Goal: Check status

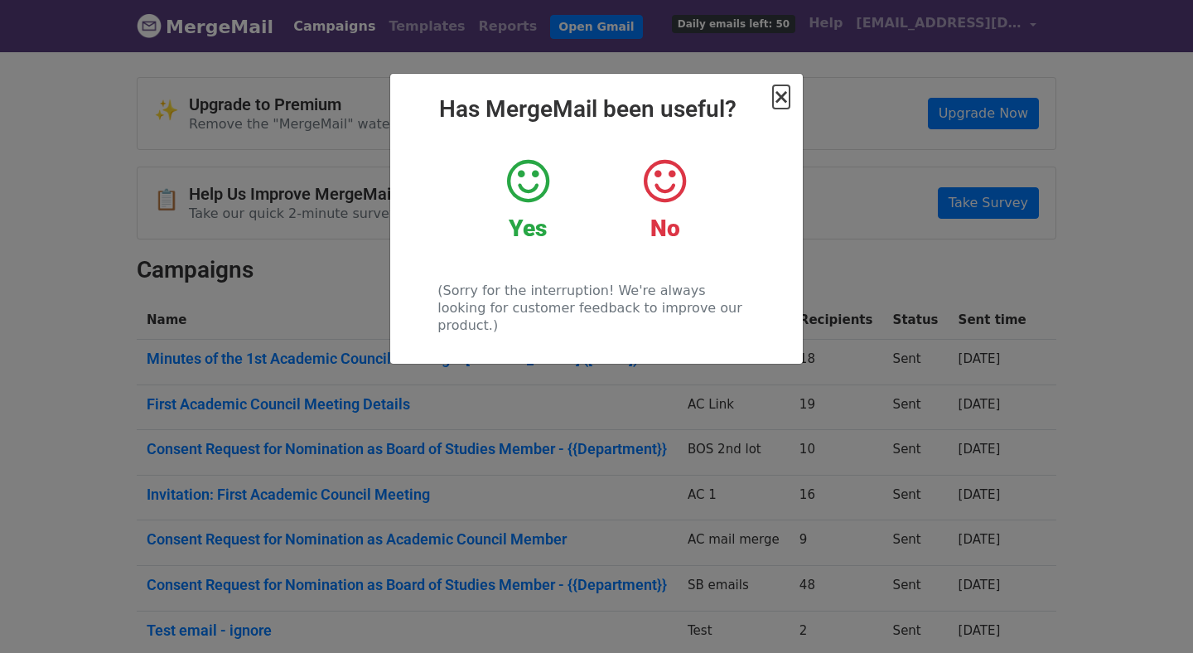
click at [783, 97] on span "×" at bounding box center [781, 96] width 17 height 23
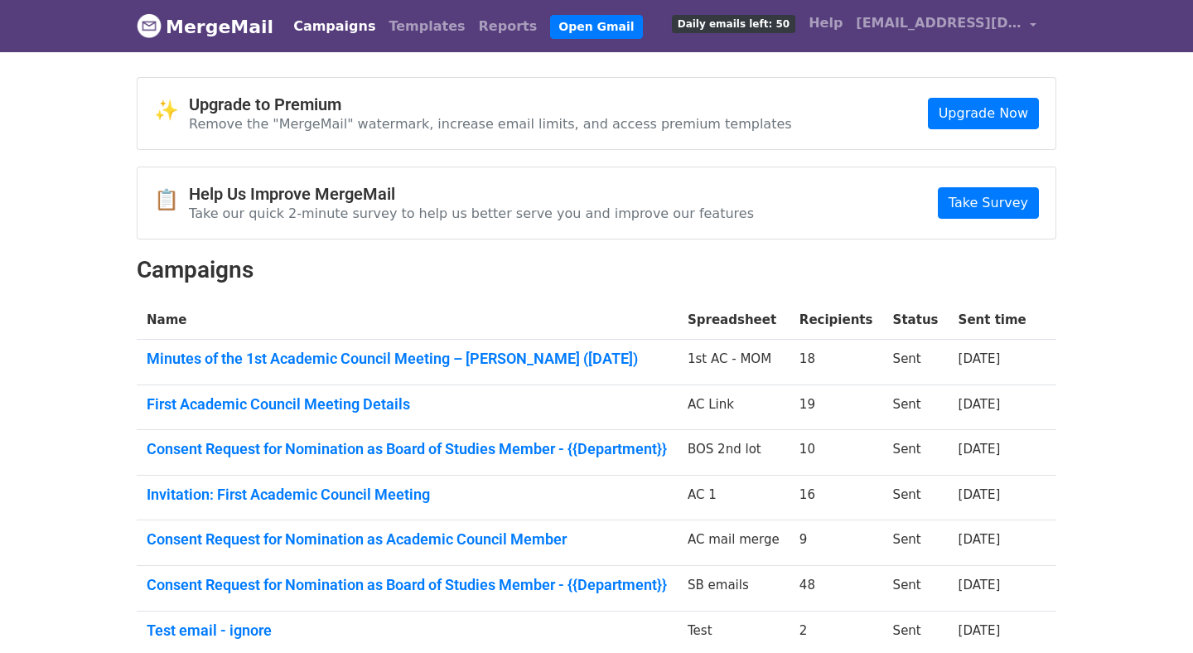
click at [309, 31] on link "Campaigns" at bounding box center [334, 26] width 95 height 33
click at [172, 40] on link "MergeMail" at bounding box center [205, 26] width 137 height 35
click at [550, 22] on link "Open Gmail" at bounding box center [596, 27] width 92 height 24
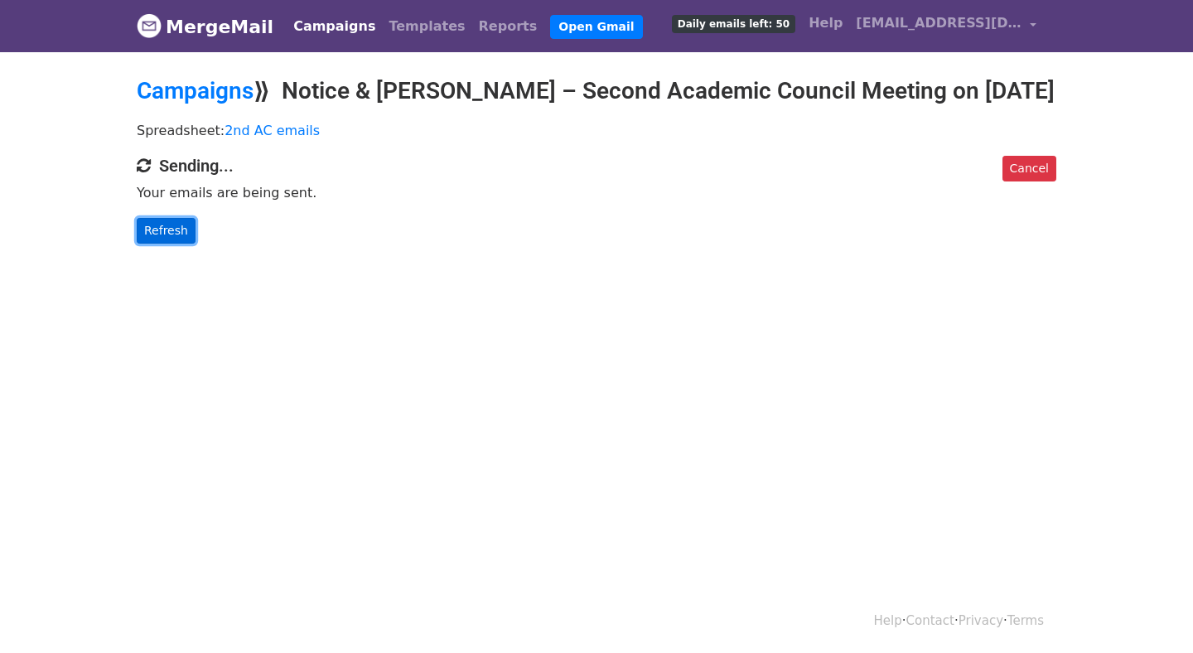
click at [182, 243] on link "Refresh" at bounding box center [166, 231] width 59 height 26
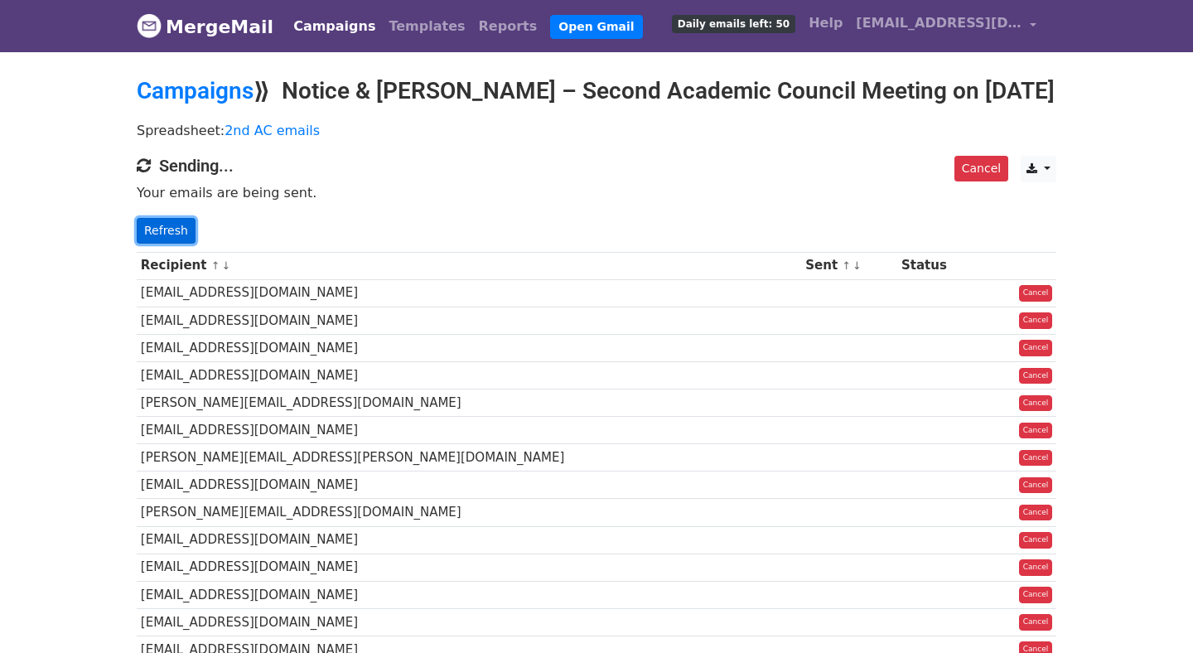
click at [177, 243] on link "Refresh" at bounding box center [166, 231] width 59 height 26
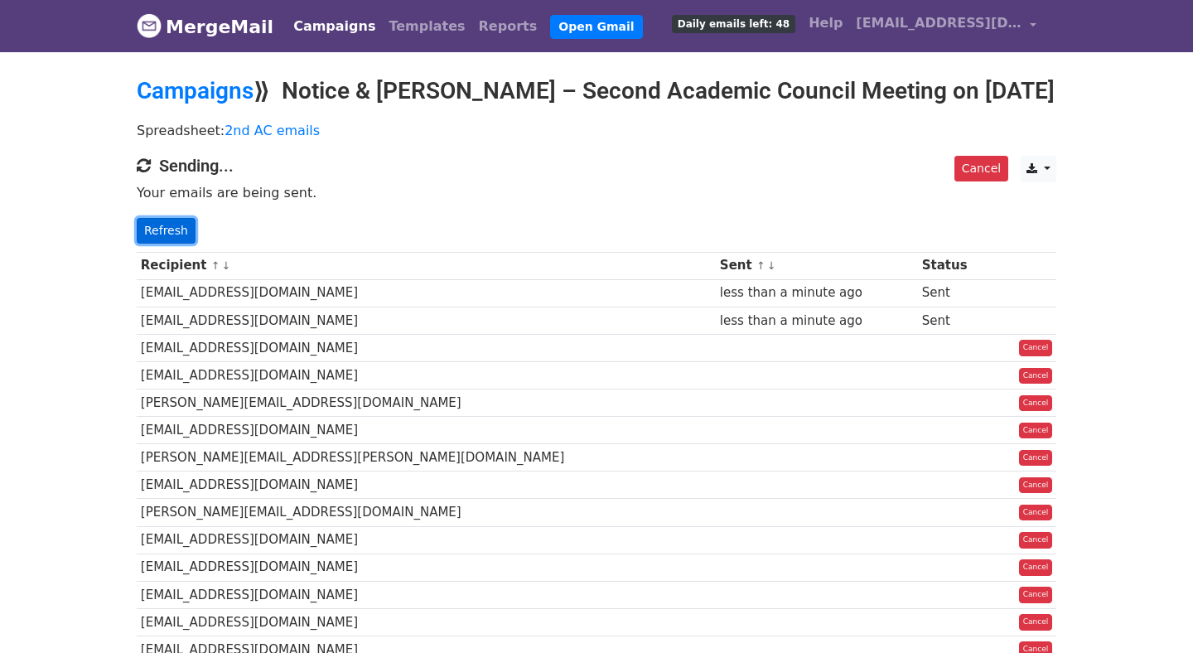
click at [162, 243] on link "Refresh" at bounding box center [166, 231] width 59 height 26
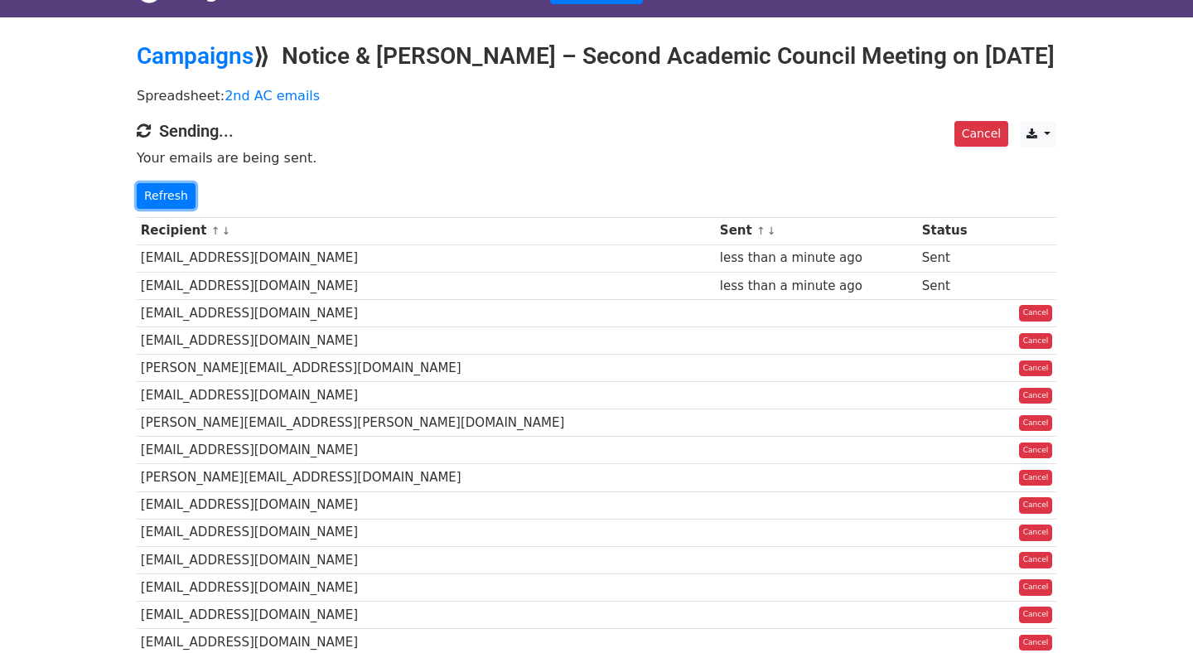
scroll to position [38, 0]
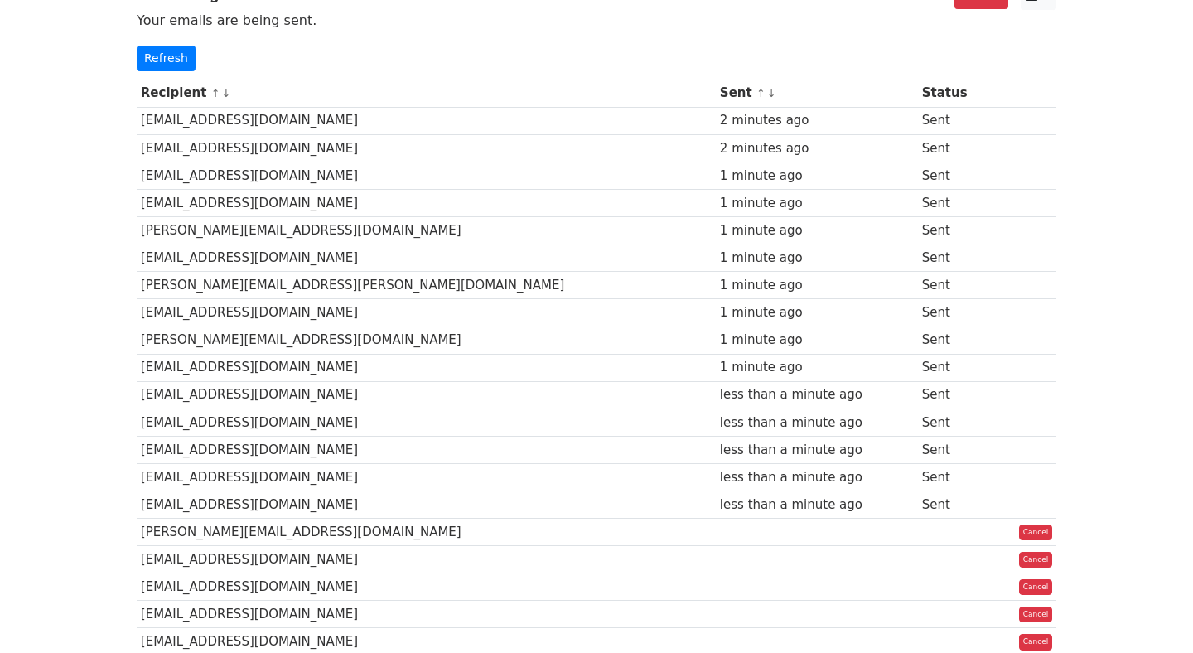
scroll to position [173, 0]
click at [168, 70] on link "Refresh" at bounding box center [166, 58] width 59 height 26
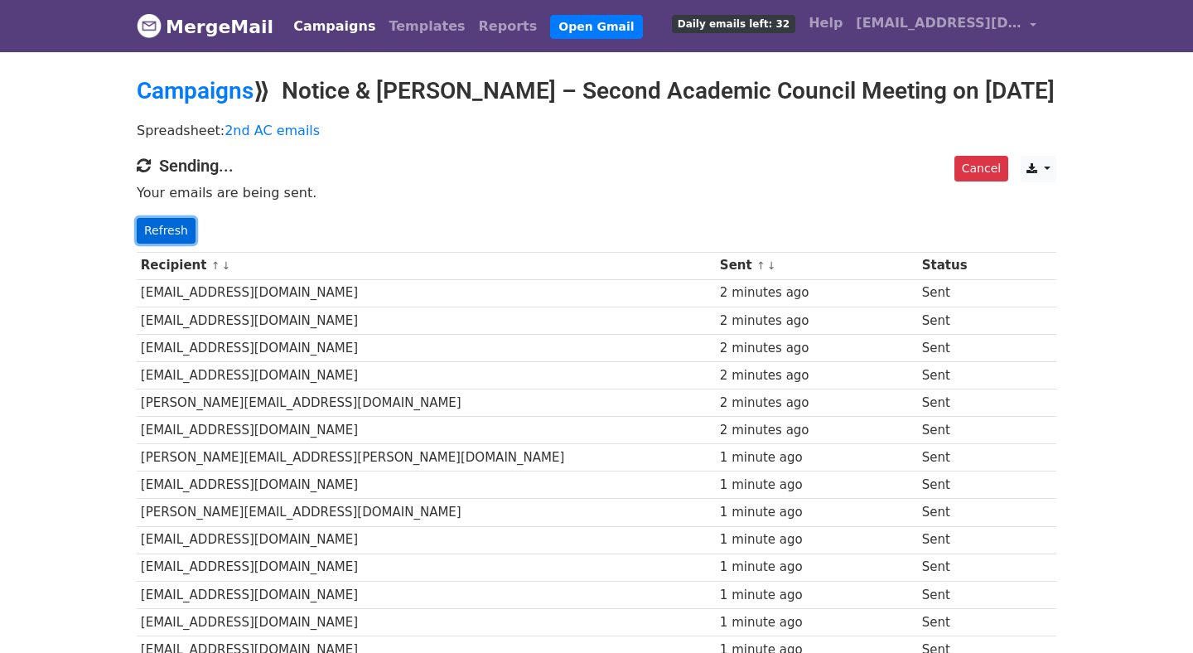
click at [175, 243] on link "Refresh" at bounding box center [166, 231] width 59 height 26
click at [173, 243] on link "Refresh" at bounding box center [166, 231] width 59 height 26
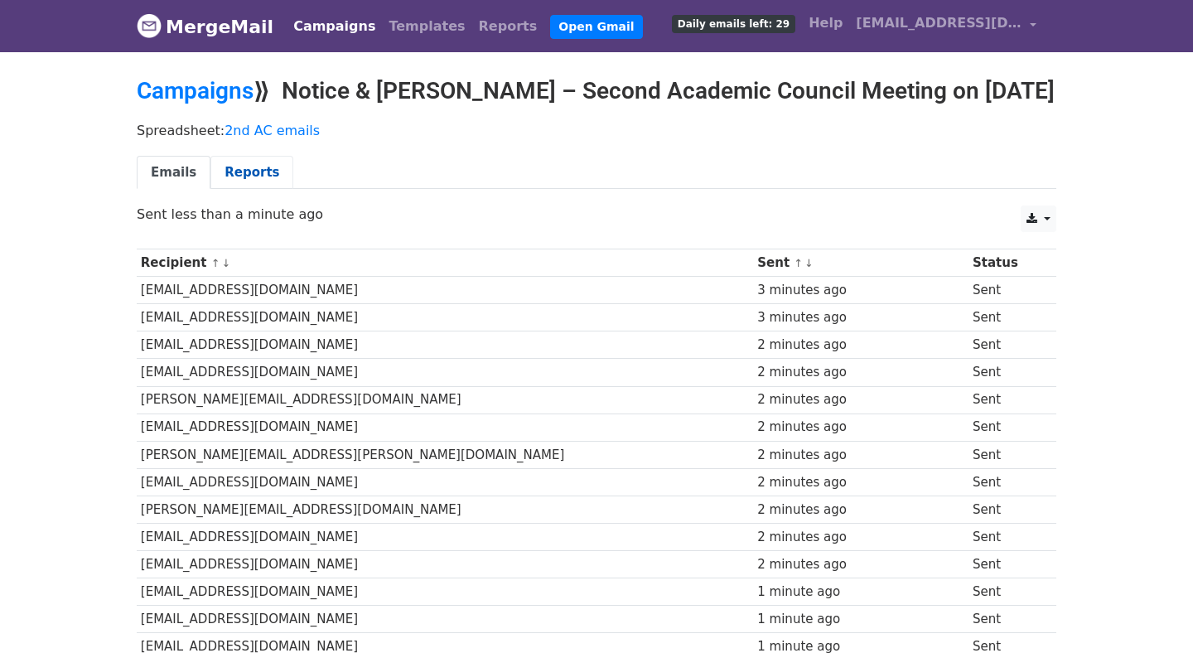
click at [229, 190] on link "Reports" at bounding box center [251, 173] width 83 height 34
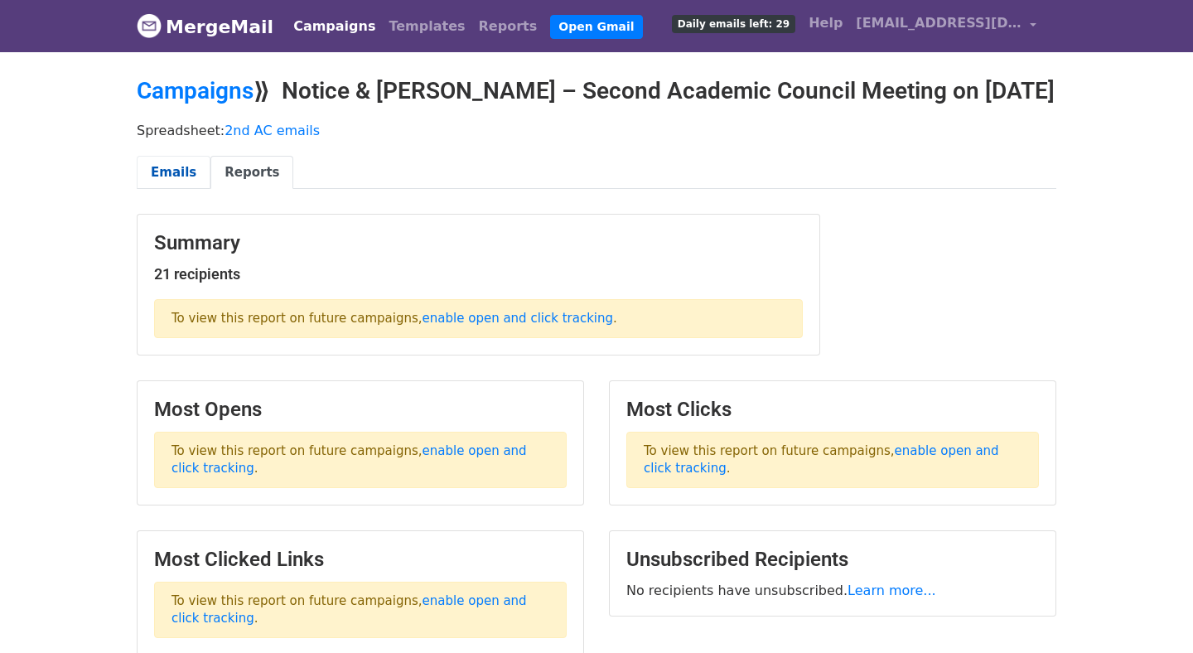
click at [182, 190] on link "Emails" at bounding box center [174, 173] width 74 height 34
click at [167, 190] on link "Emails" at bounding box center [174, 173] width 74 height 34
